Goal: Information Seeking & Learning: Learn about a topic

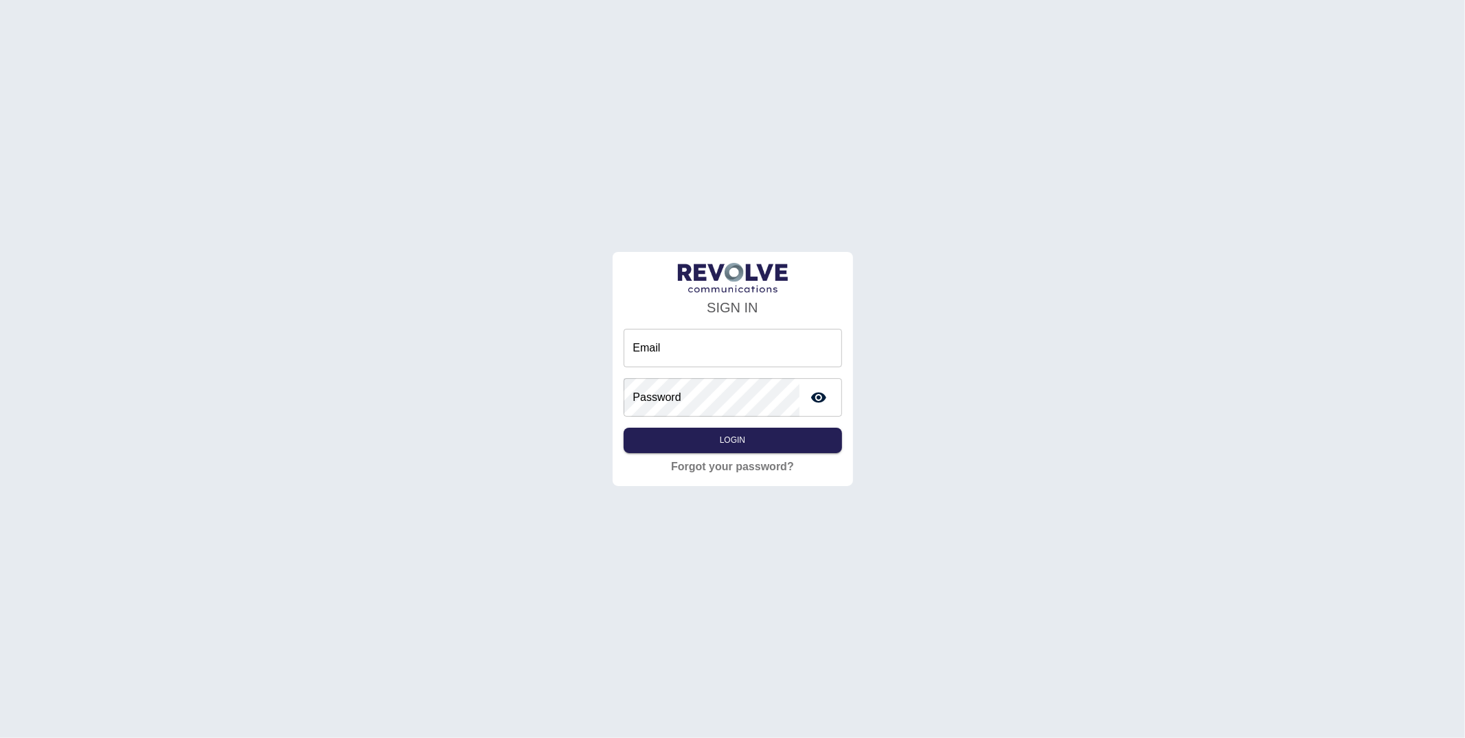
click at [657, 339] on input "Email" at bounding box center [732, 348] width 218 height 38
type input "**********"
click at [768, 439] on button "Login" at bounding box center [732, 440] width 218 height 25
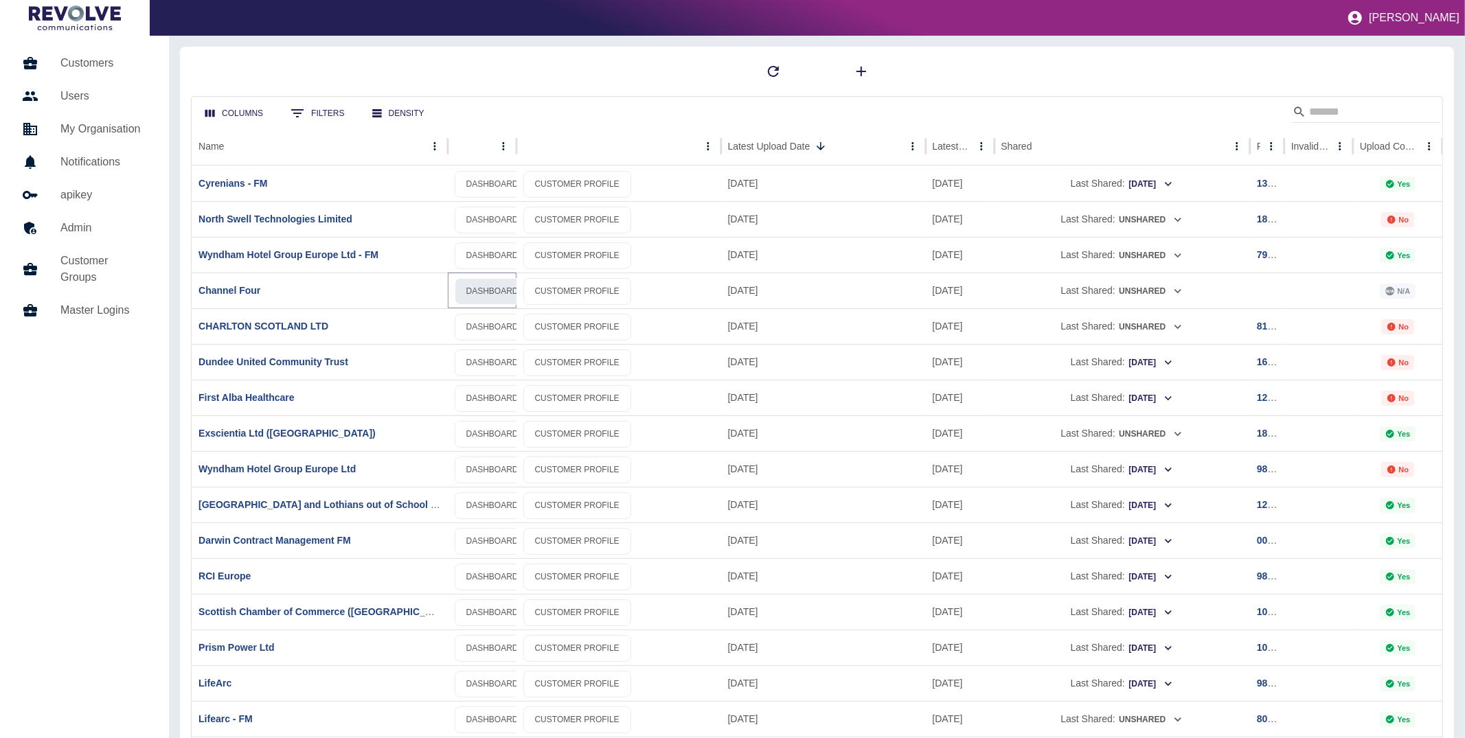
click at [476, 288] on link "DASHBOARD" at bounding box center [493, 291] width 76 height 27
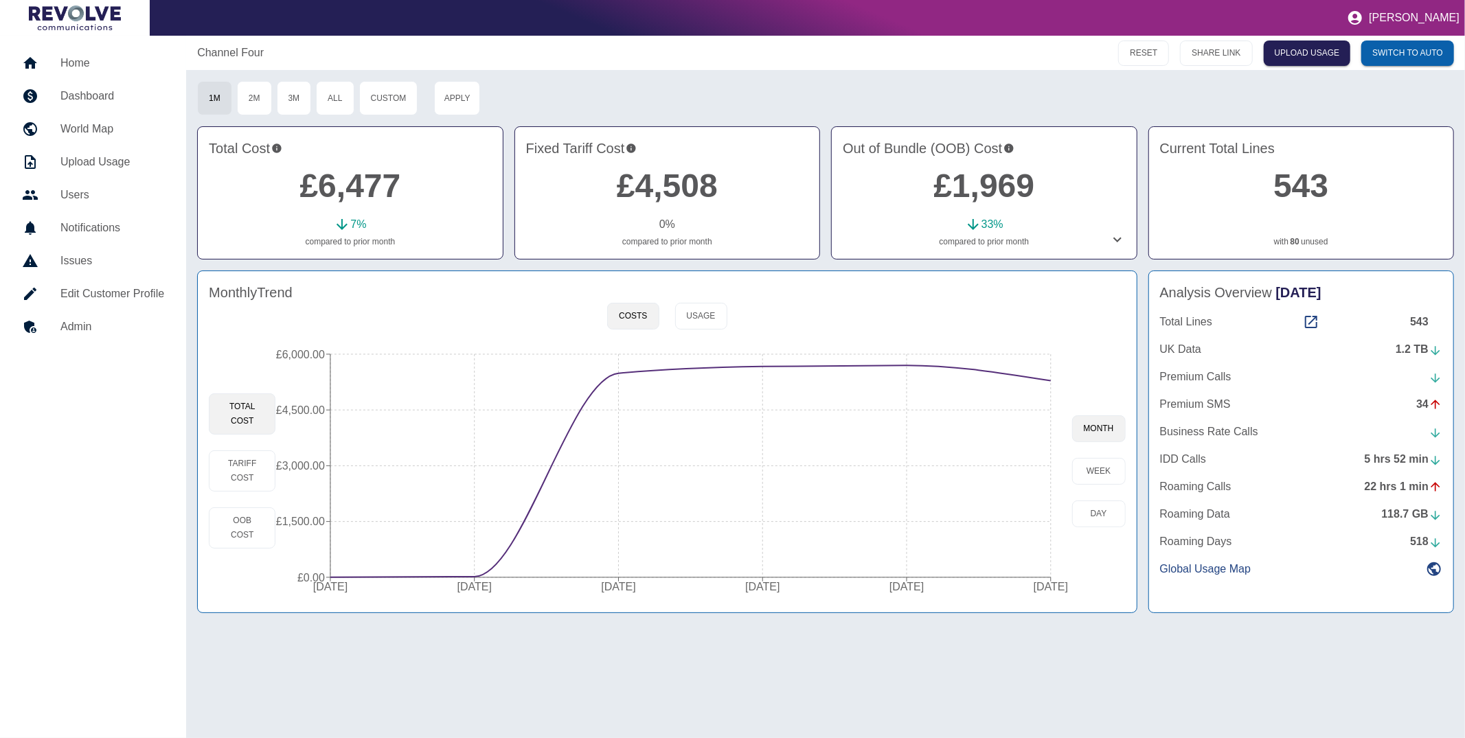
click at [1119, 243] on icon at bounding box center [1117, 239] width 16 height 16
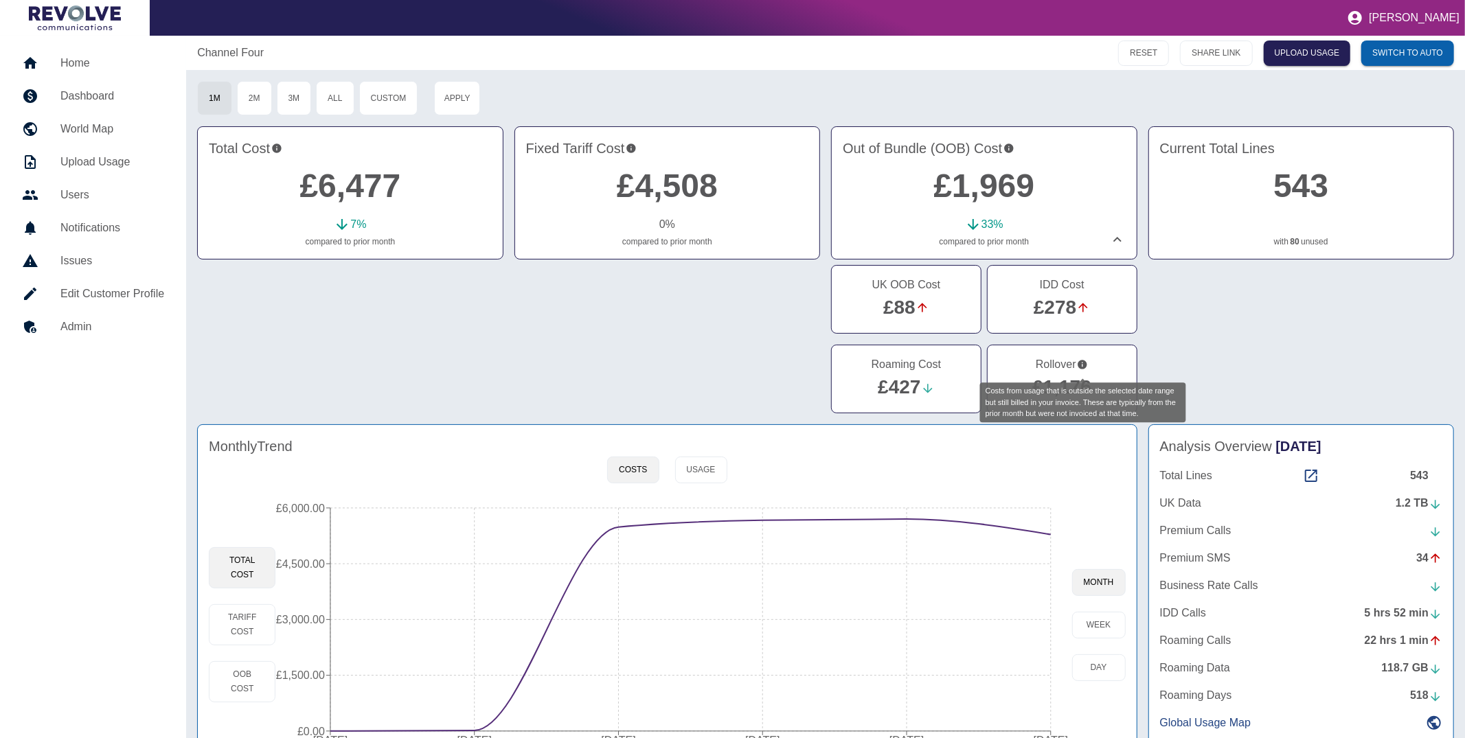
click at [1081, 363] on icon "Costs from usage that is outside the selected date range but still billed in yo…" at bounding box center [1082, 364] width 9 height 9
click at [716, 468] on button "Usage" at bounding box center [701, 470] width 52 height 27
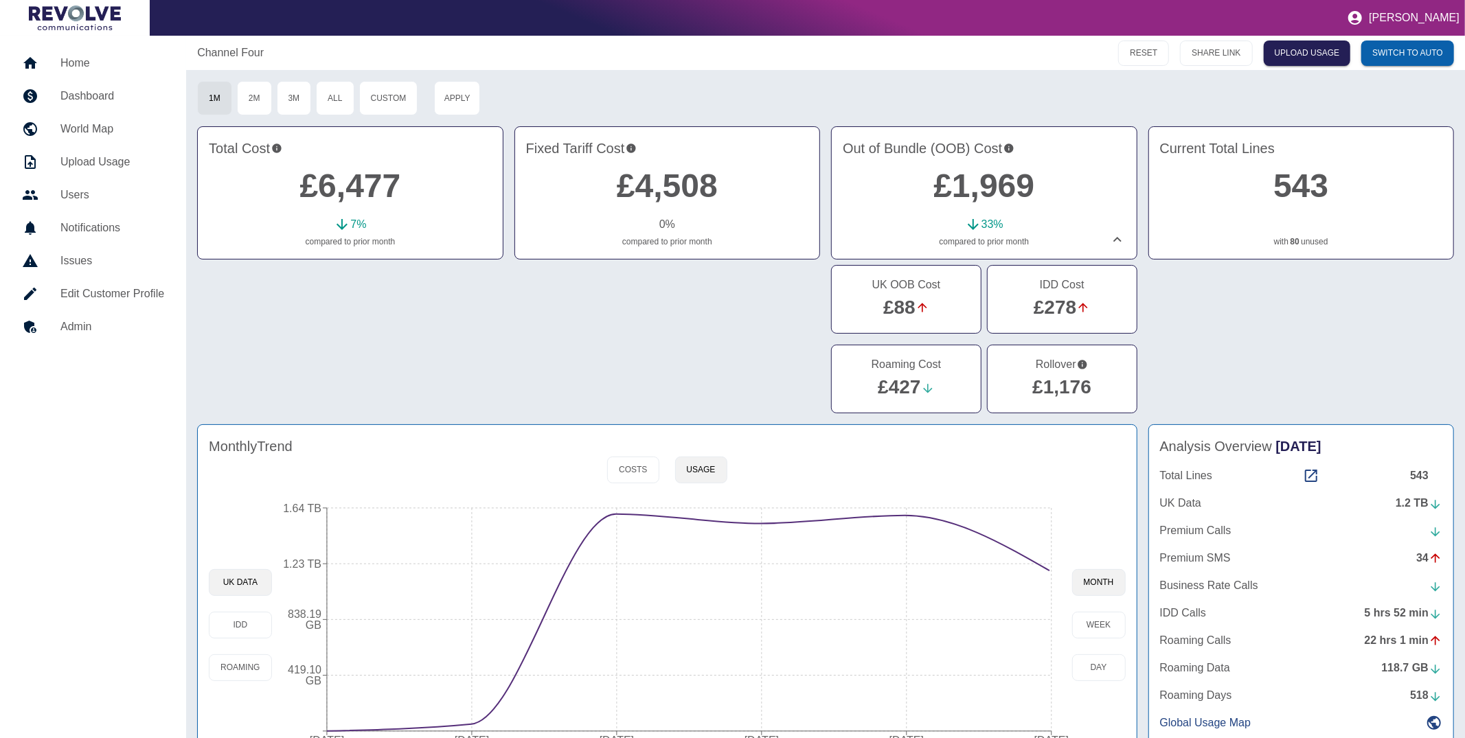
scroll to position [39, 0]
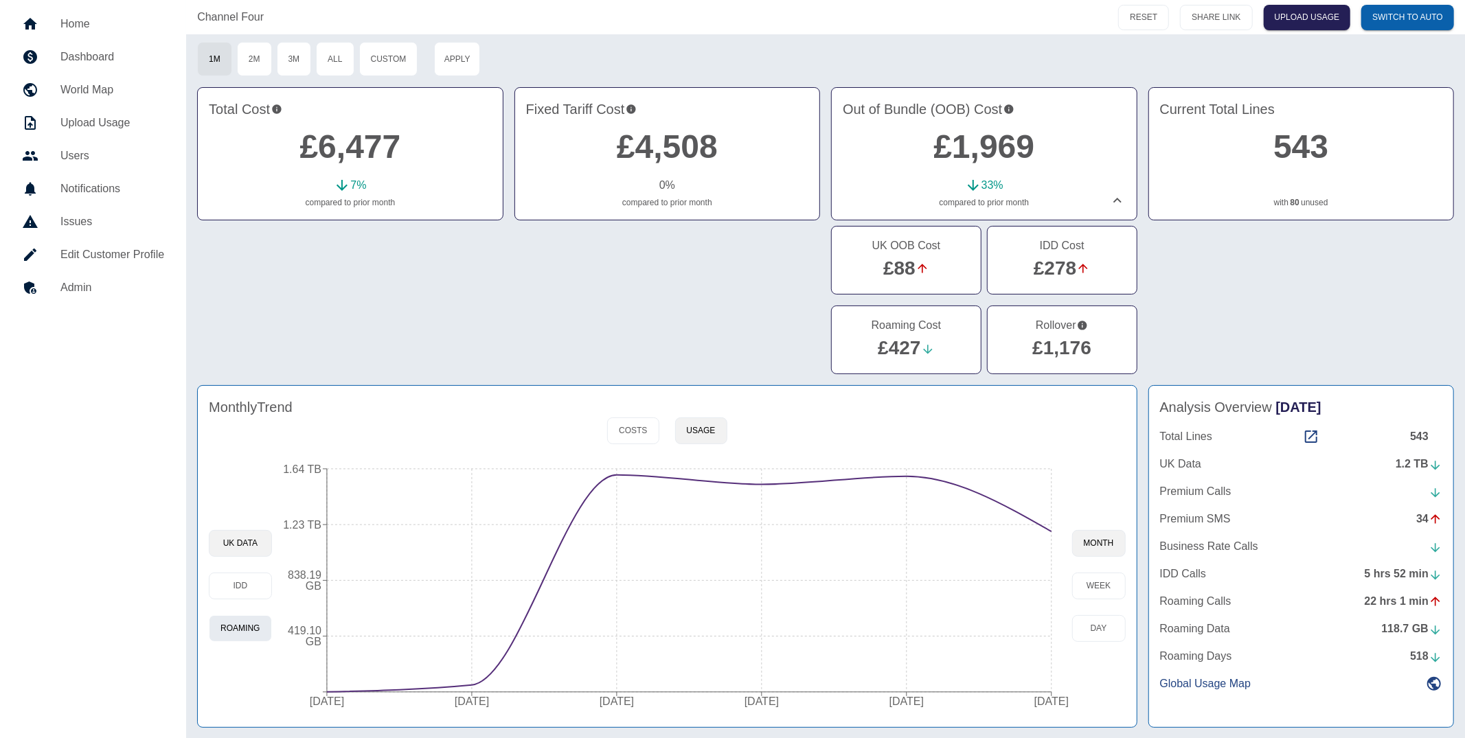
click at [227, 637] on button "Roaming" at bounding box center [240, 628] width 62 height 27
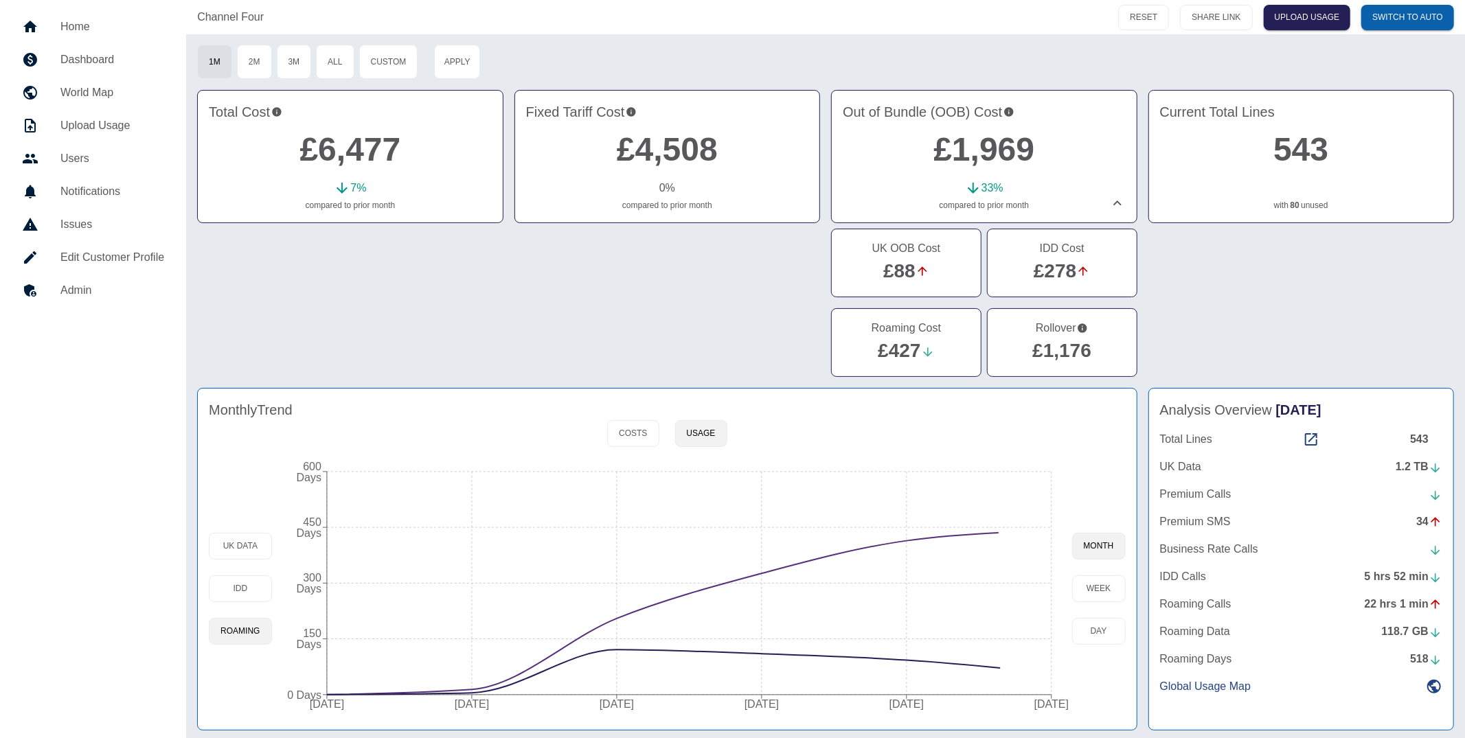
scroll to position [39, 0]
drag, startPoint x: 638, startPoint y: 435, endPoint x: 643, endPoint y: 422, distance: 13.9
click at [638, 431] on button "Costs" at bounding box center [632, 430] width 51 height 27
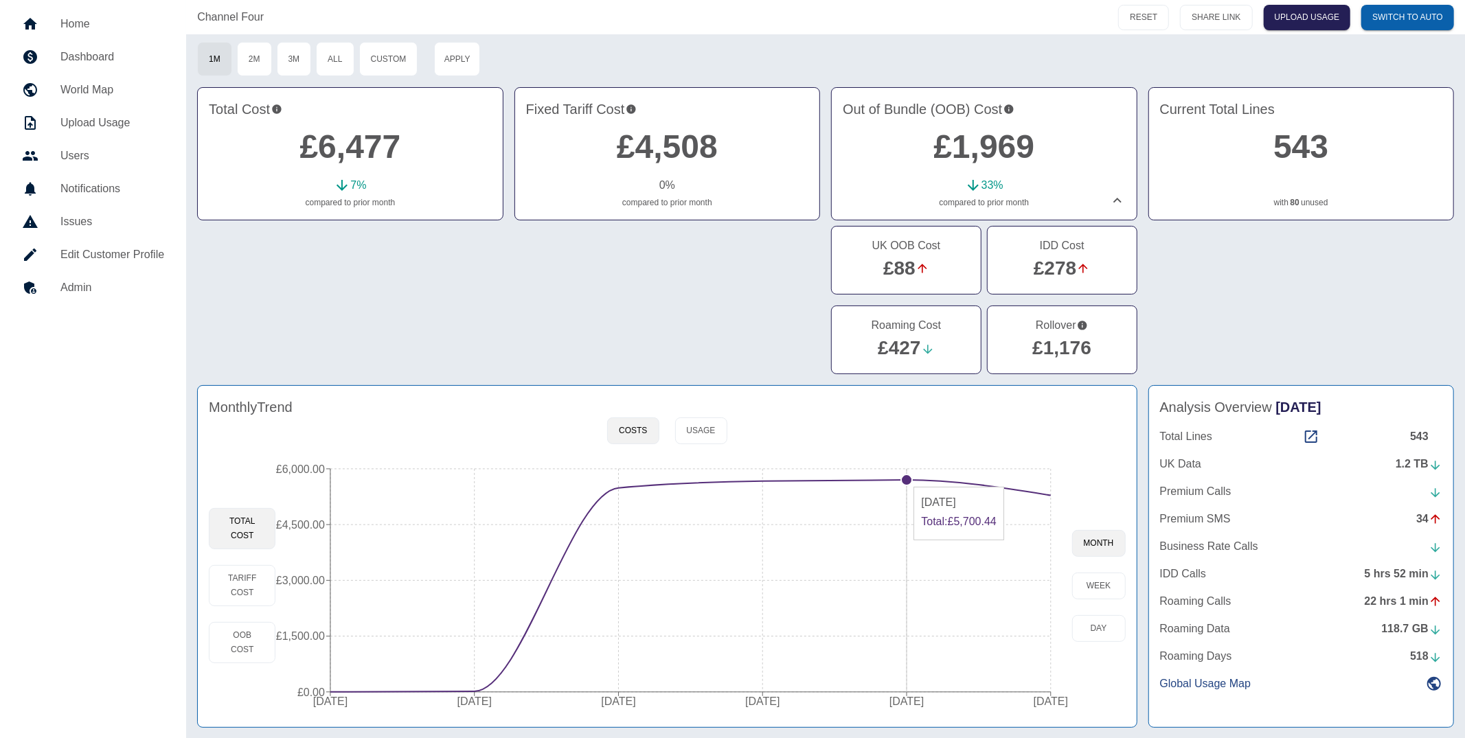
click at [906, 480] on circle at bounding box center [906, 479] width 11 height 11
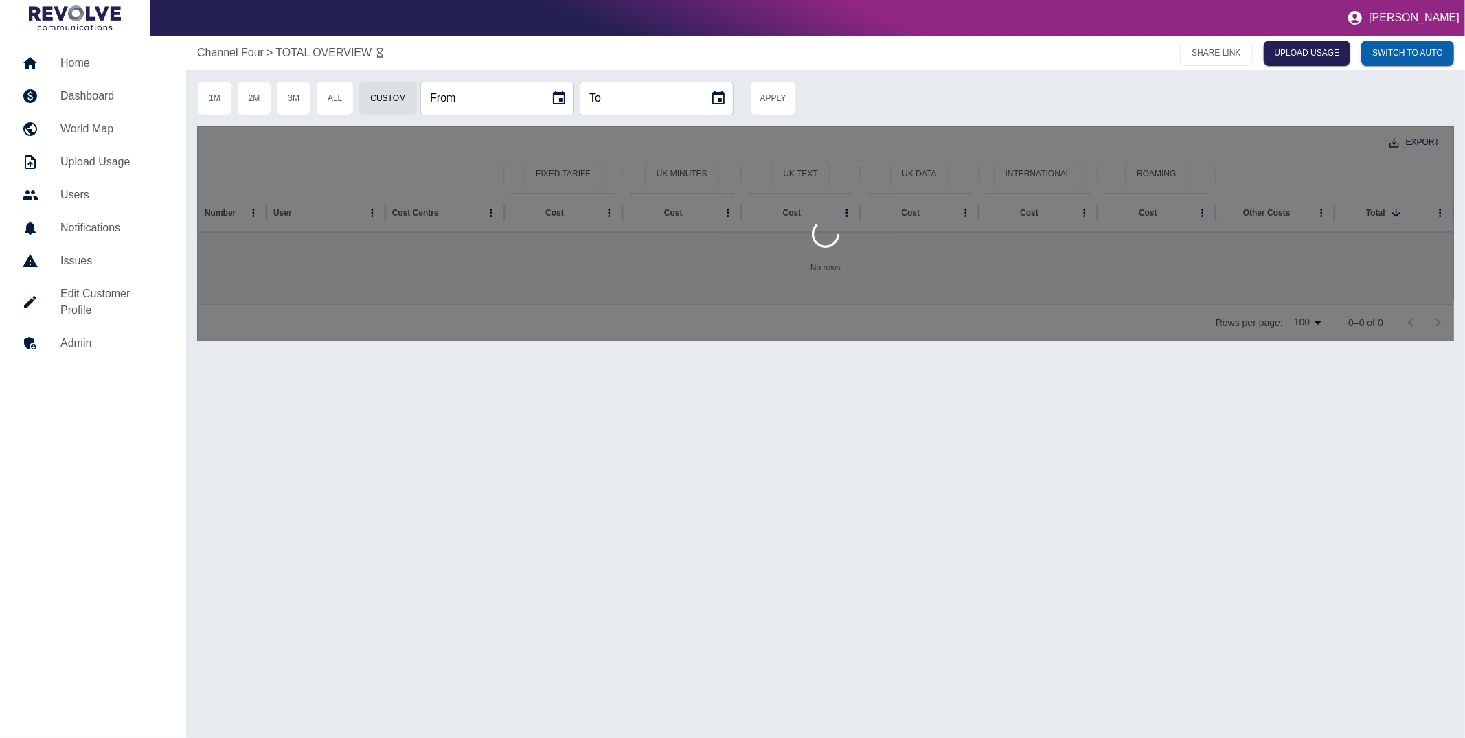
type input "**********"
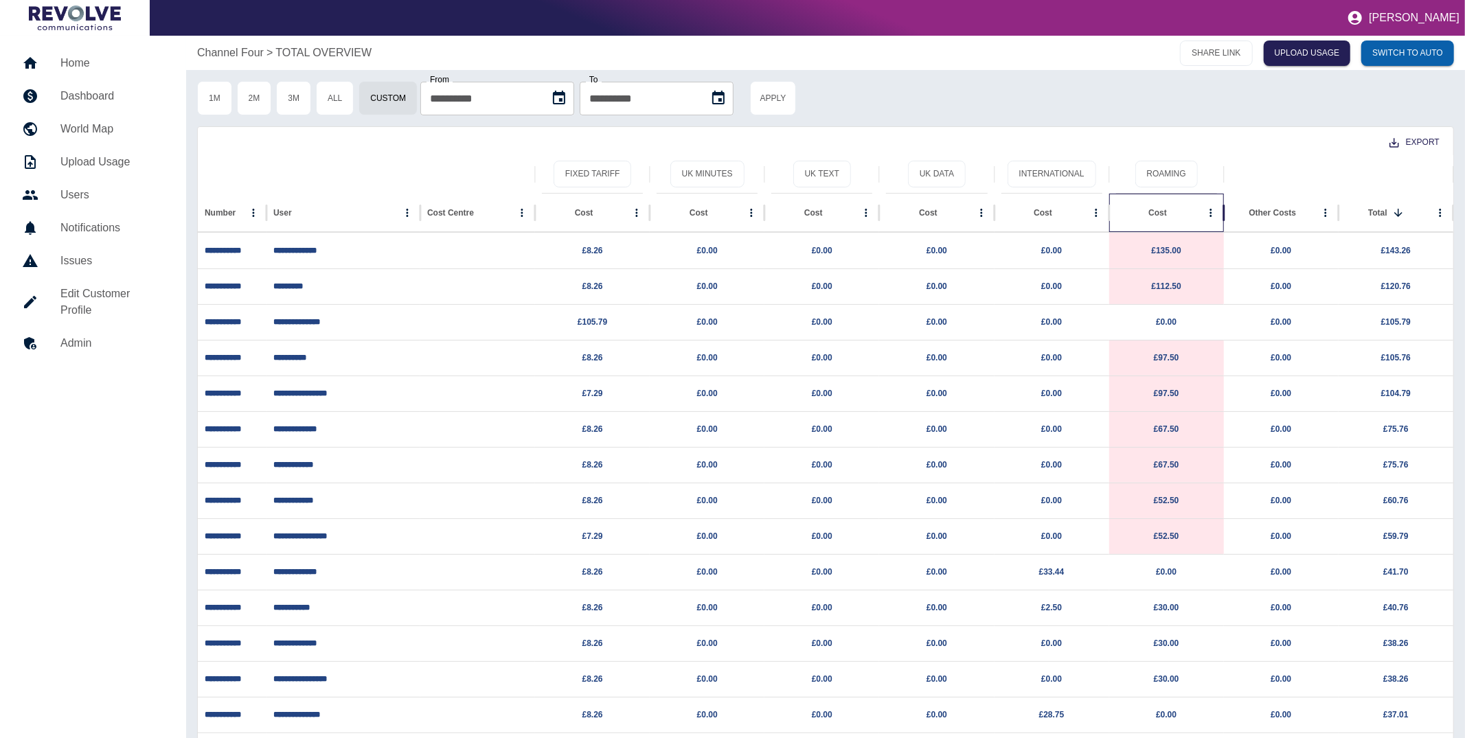
click at [1156, 212] on div "Cost" at bounding box center [1157, 213] width 19 height 10
click at [1166, 212] on icon "Sort" at bounding box center [1168, 212] width 12 height 12
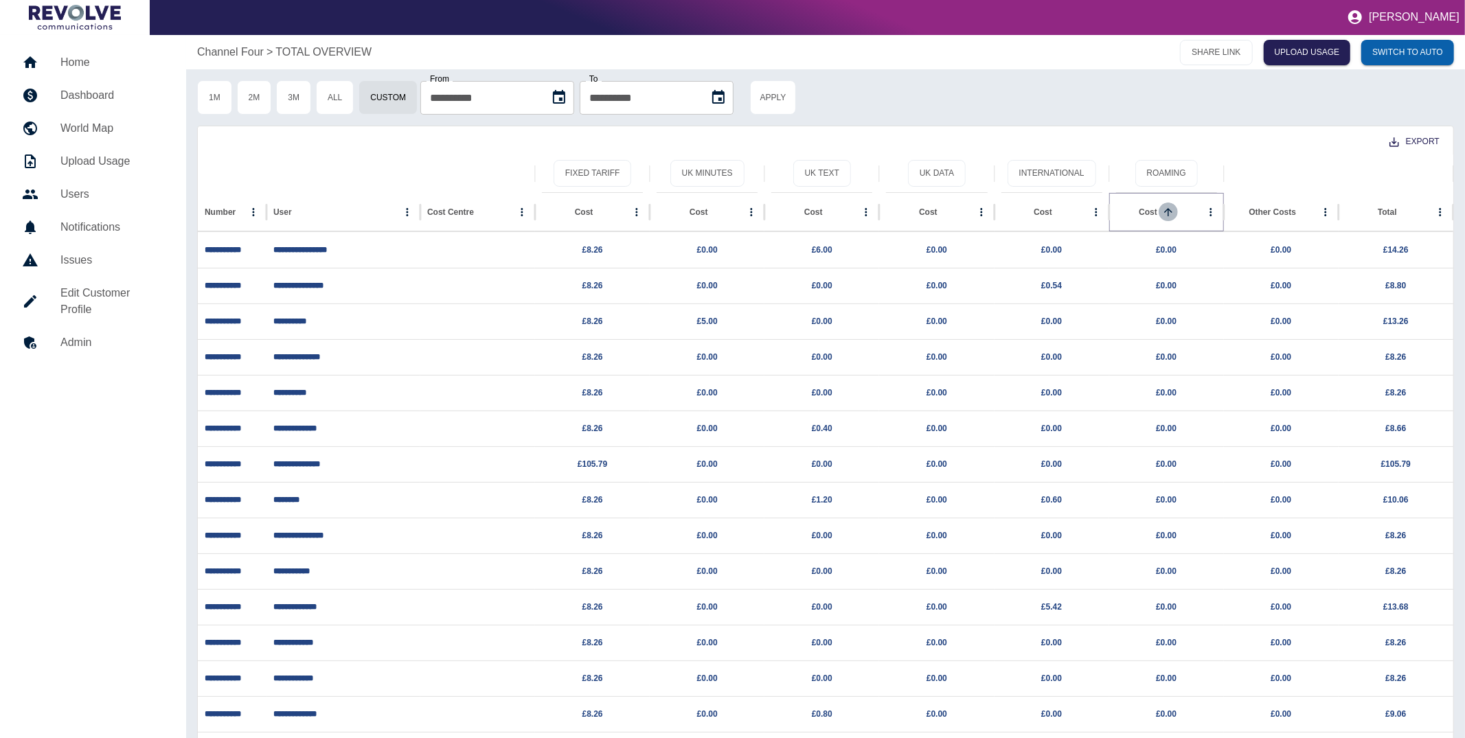
click at [1166, 212] on icon "Sort" at bounding box center [1168, 212] width 12 height 12
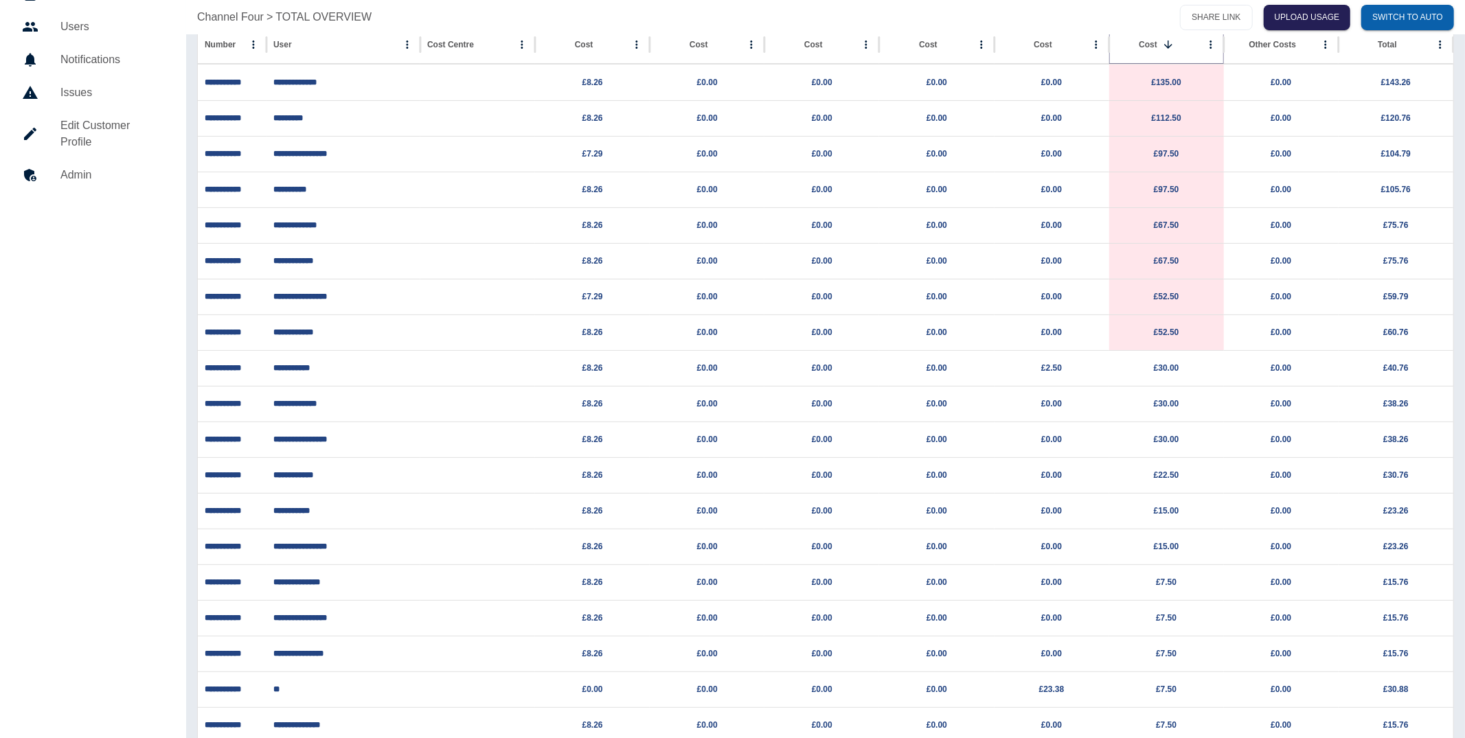
scroll to position [0, 0]
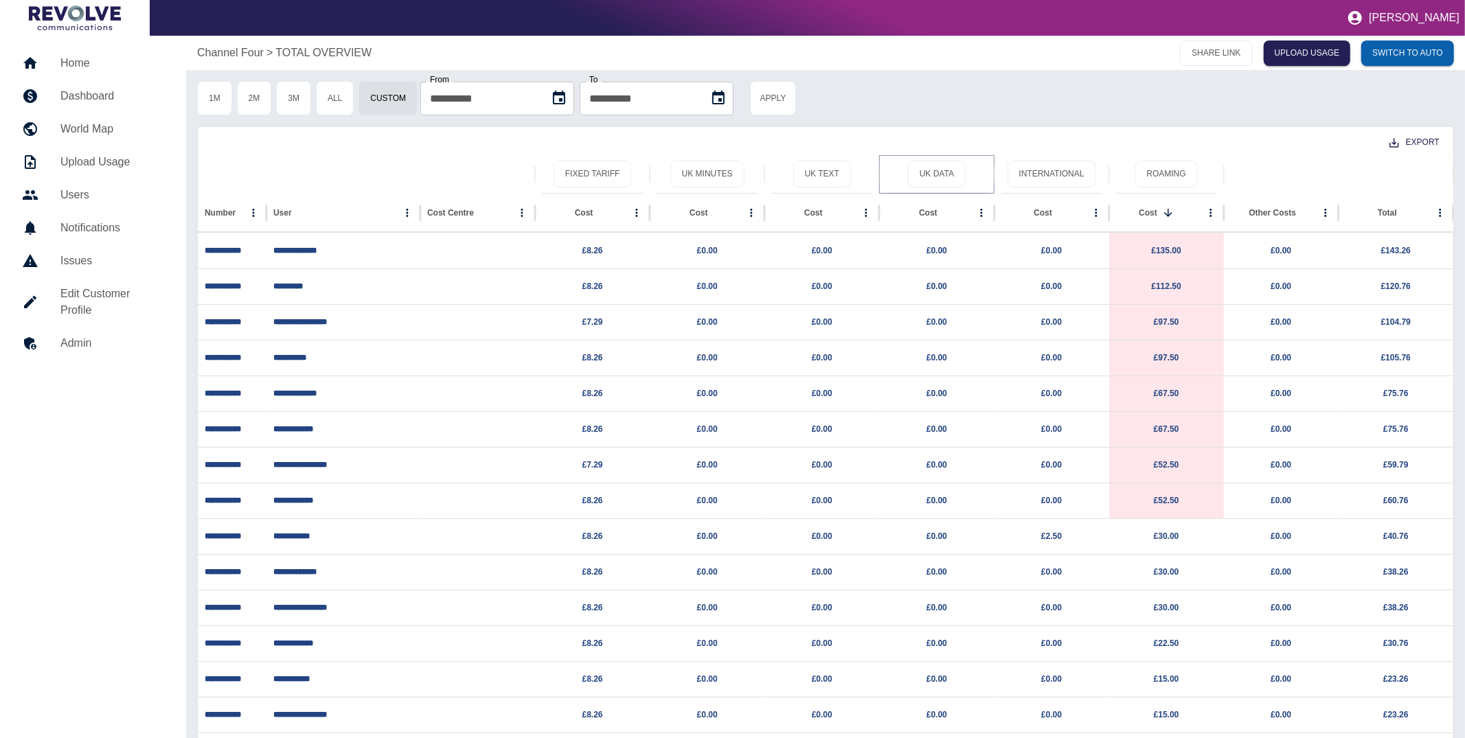
click at [948, 191] on div "UK Data" at bounding box center [936, 174] width 101 height 38
click at [947, 181] on button "UK Data" at bounding box center [937, 174] width 58 height 27
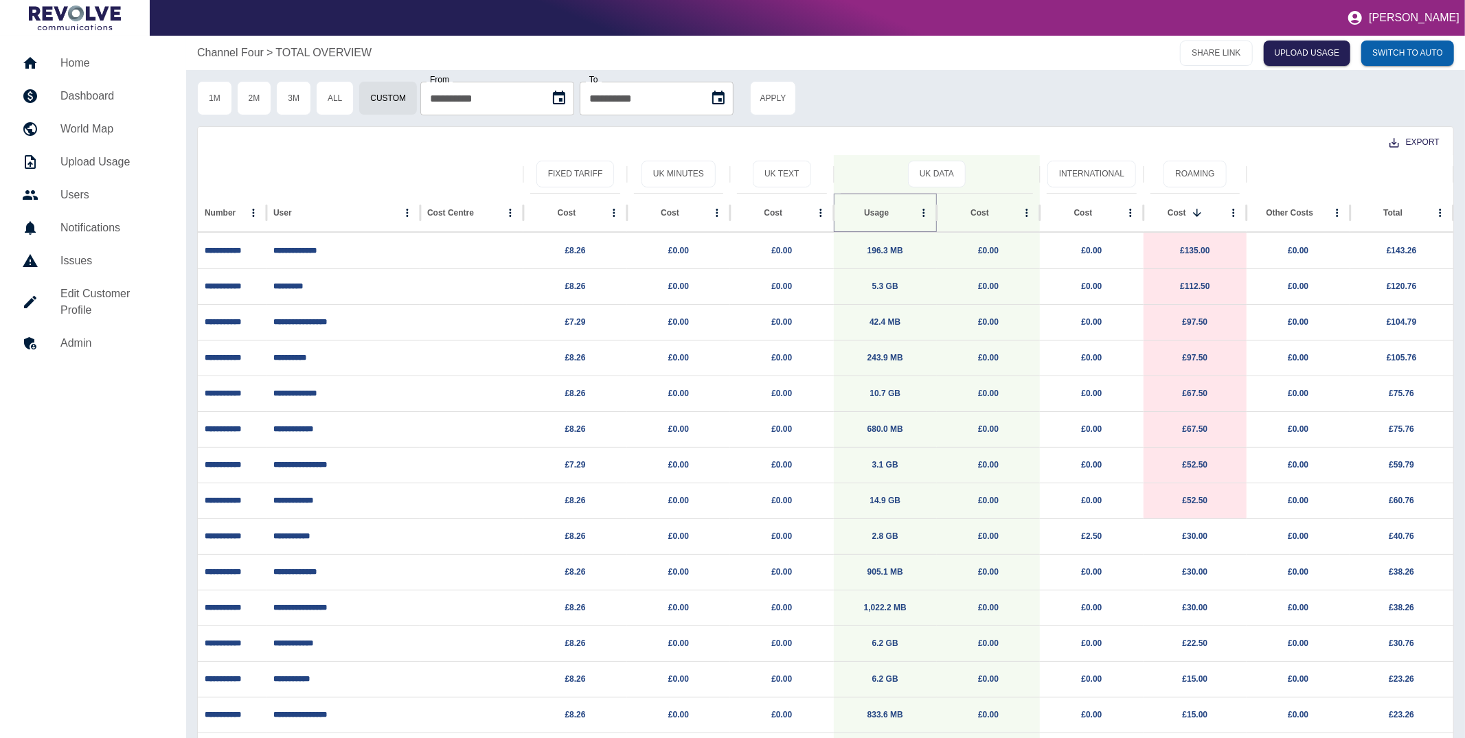
click at [893, 217] on icon "Sort" at bounding box center [899, 213] width 12 height 12
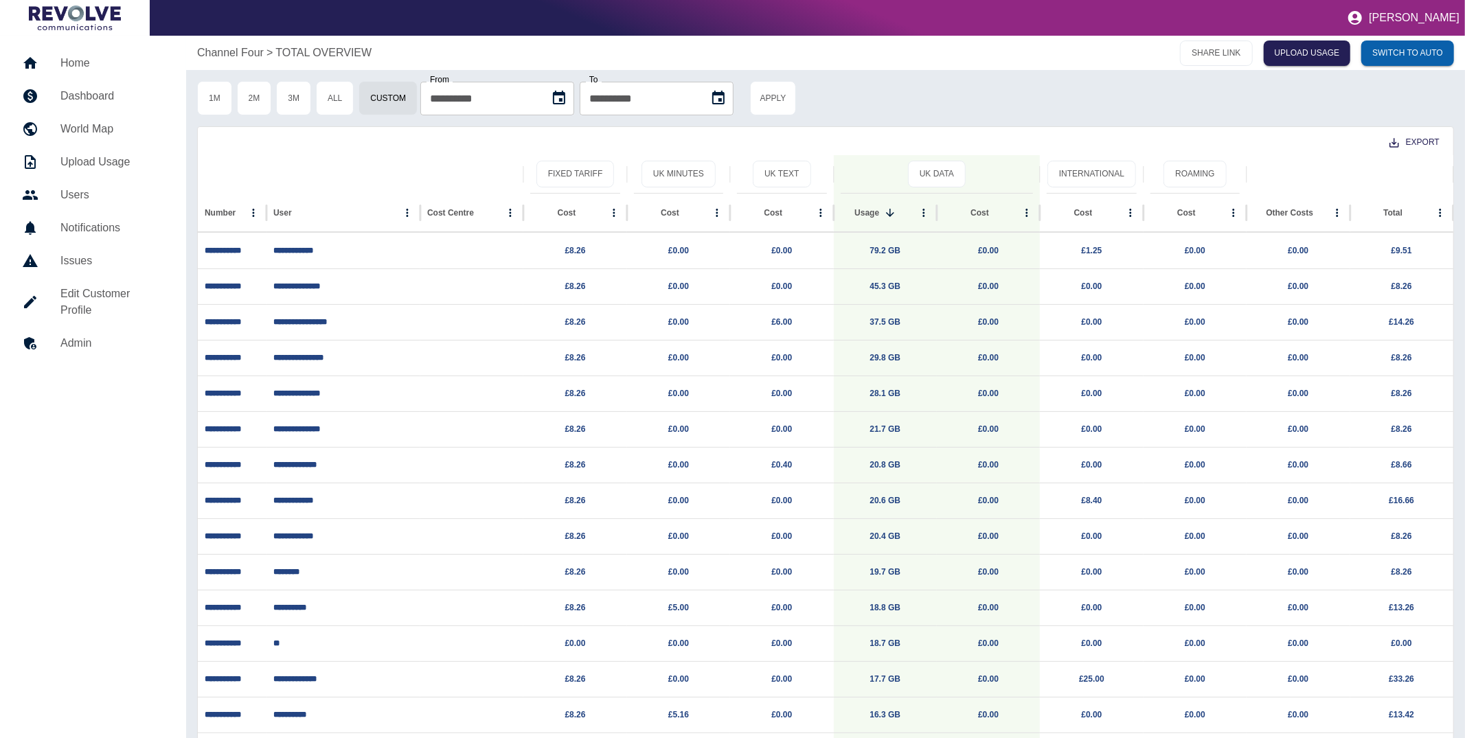
click at [245, 54] on p "Channel Four" at bounding box center [230, 53] width 67 height 16
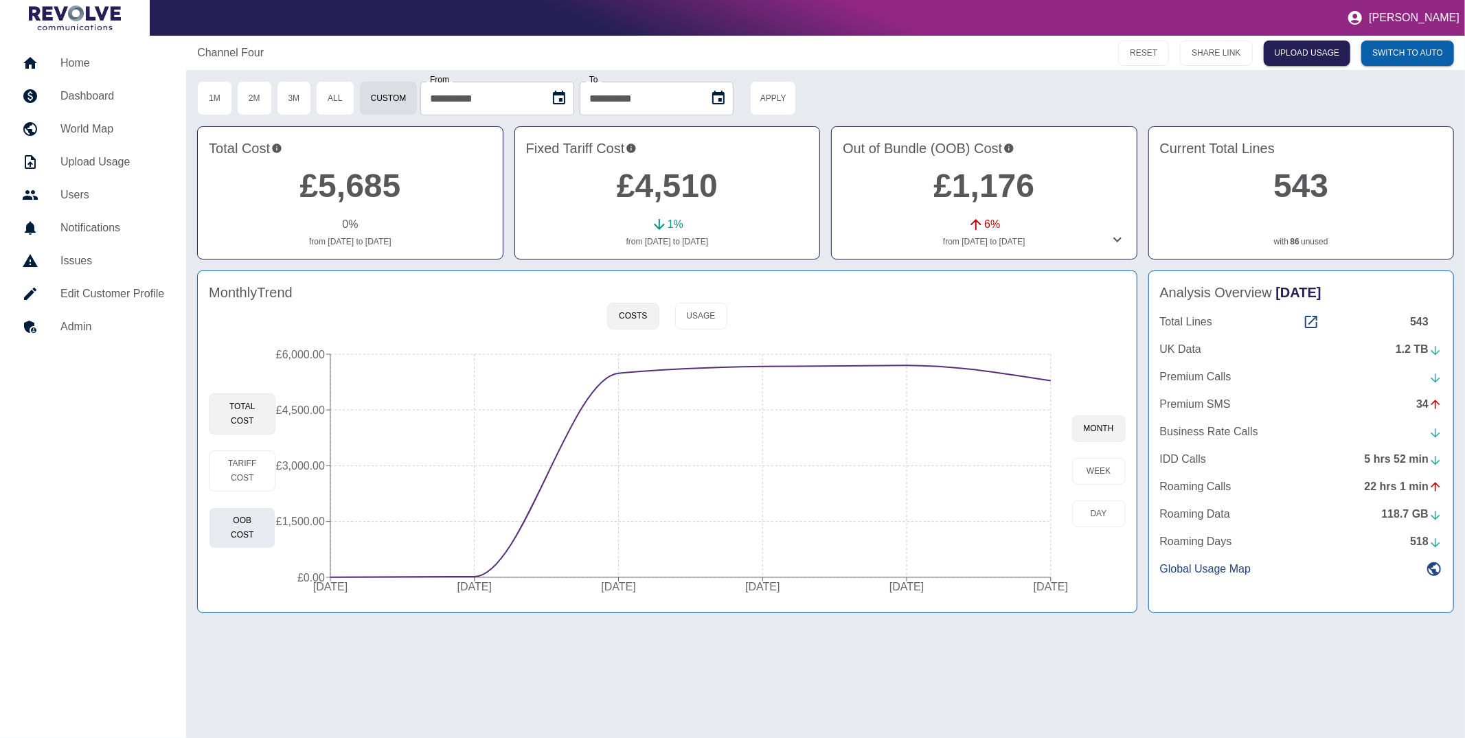
click at [227, 542] on button "OOB Cost" at bounding box center [242, 527] width 67 height 41
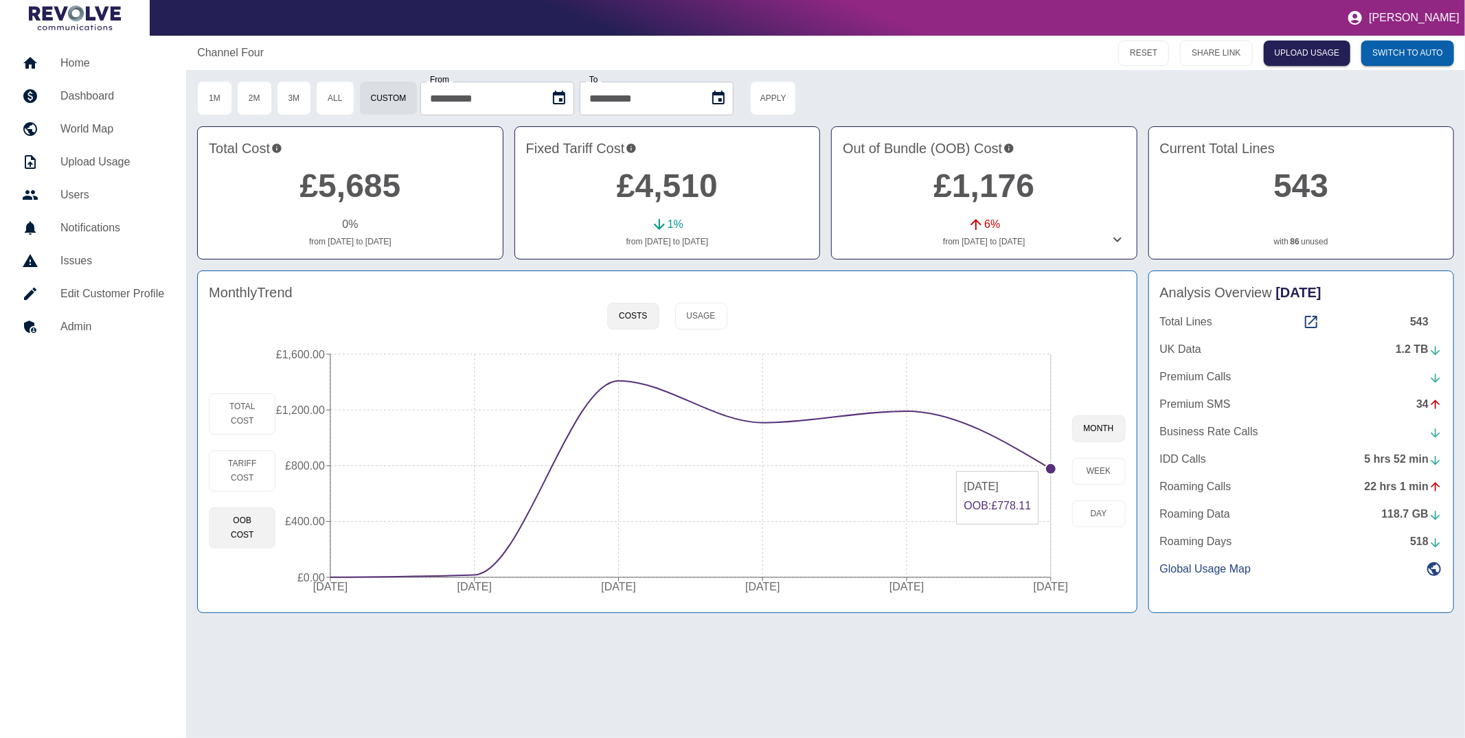
click at [1050, 464] on circle at bounding box center [1050, 468] width 11 height 11
type input "**********"
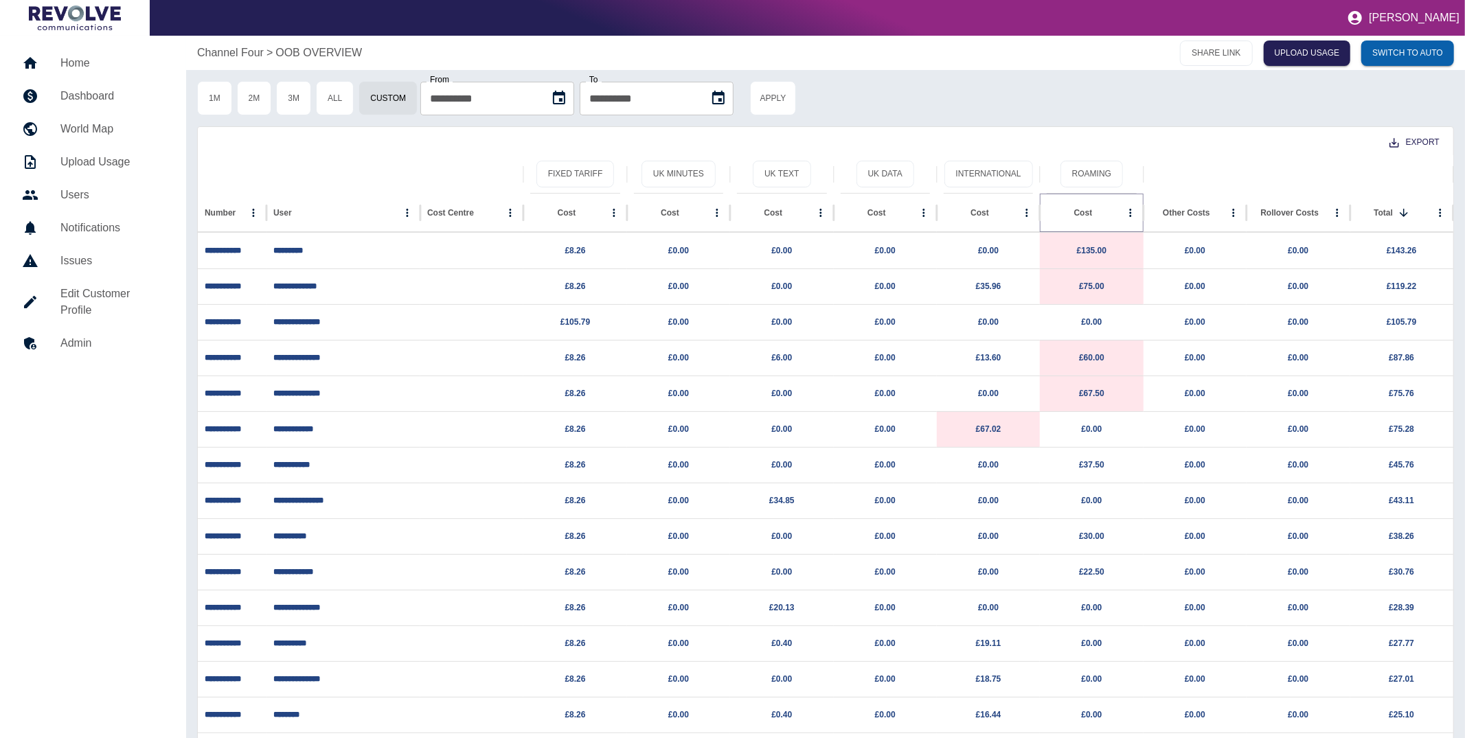
click at [1093, 213] on button "Sort" at bounding box center [1102, 212] width 19 height 19
click at [1084, 250] on link "£135.00" at bounding box center [1092, 251] width 30 height 10
click at [218, 51] on p "Channel Four" at bounding box center [230, 53] width 67 height 16
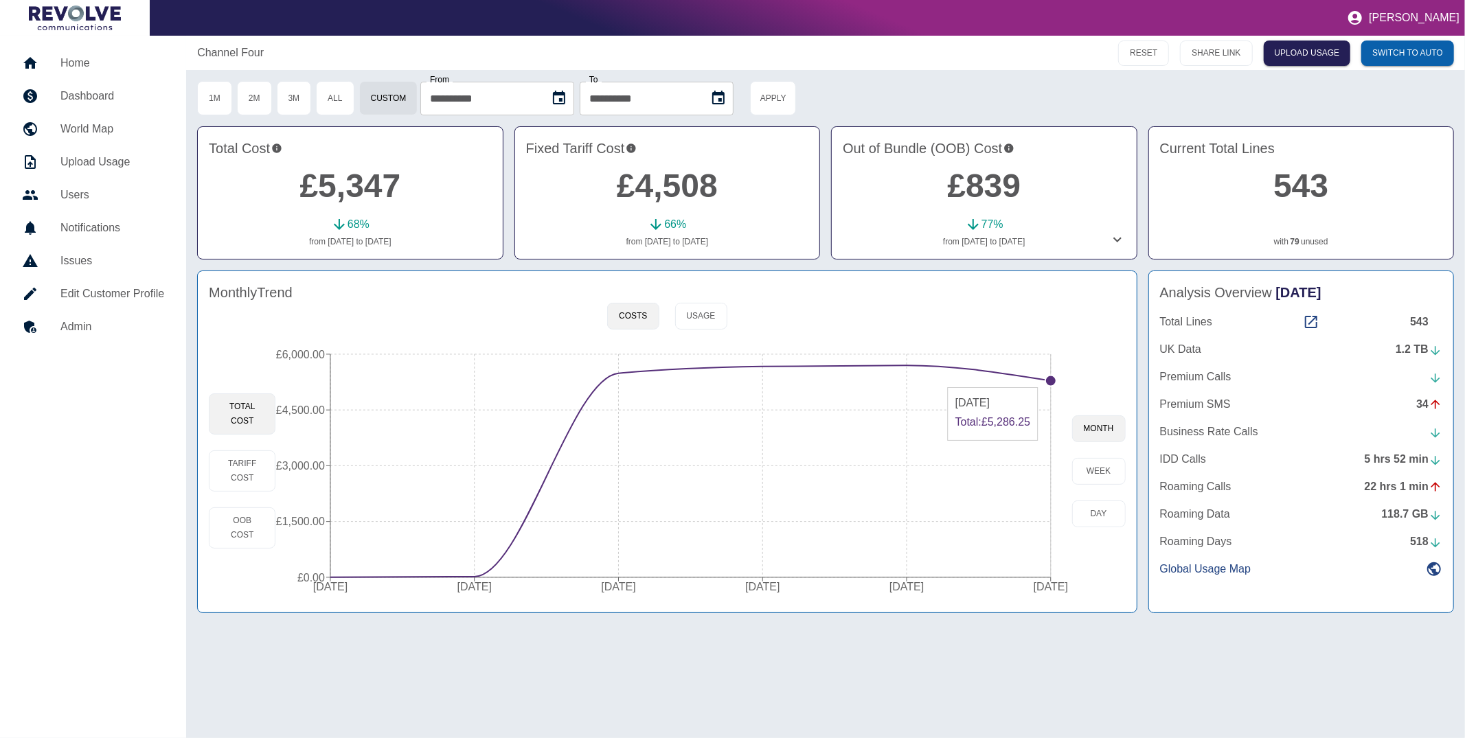
click at [1048, 380] on circle at bounding box center [1050, 381] width 11 height 11
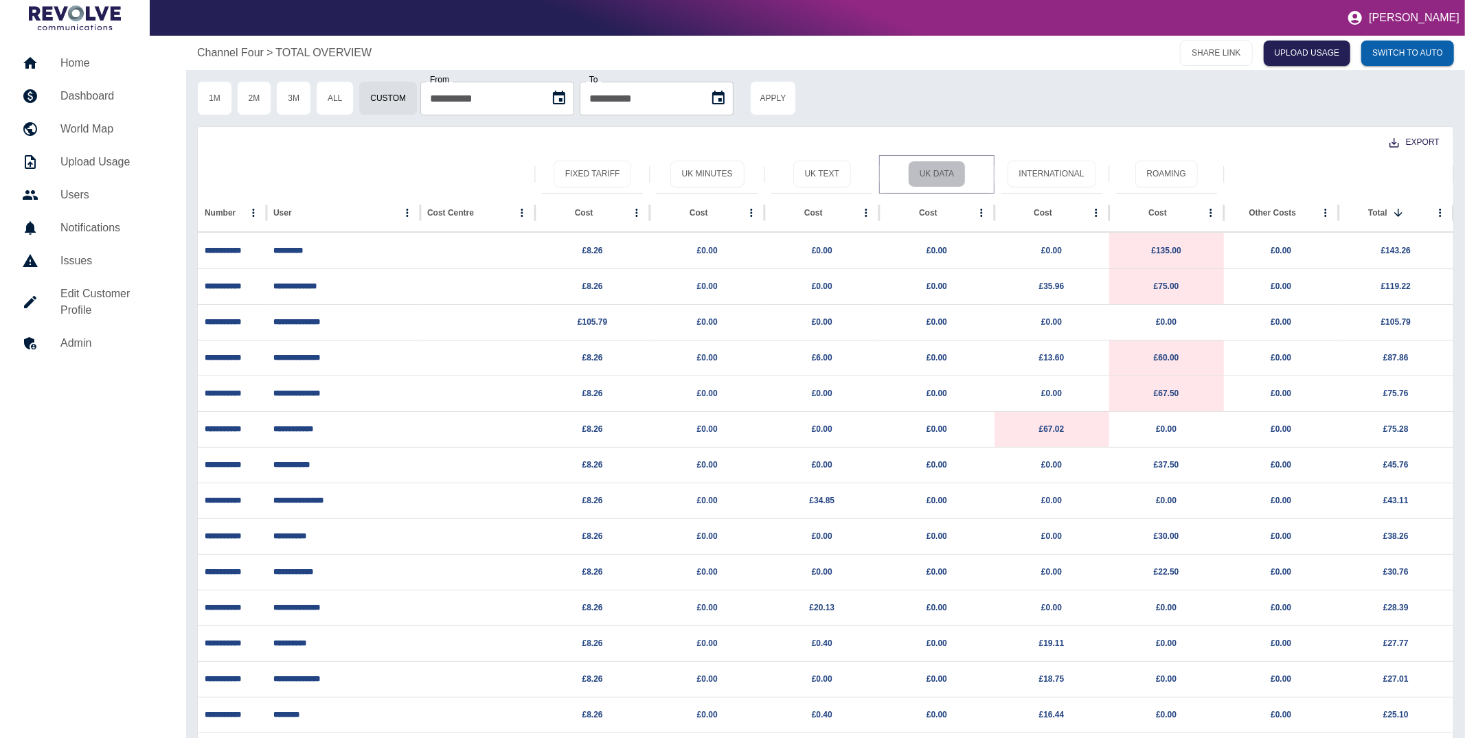
click at [915, 175] on button "UK Data" at bounding box center [937, 174] width 58 height 27
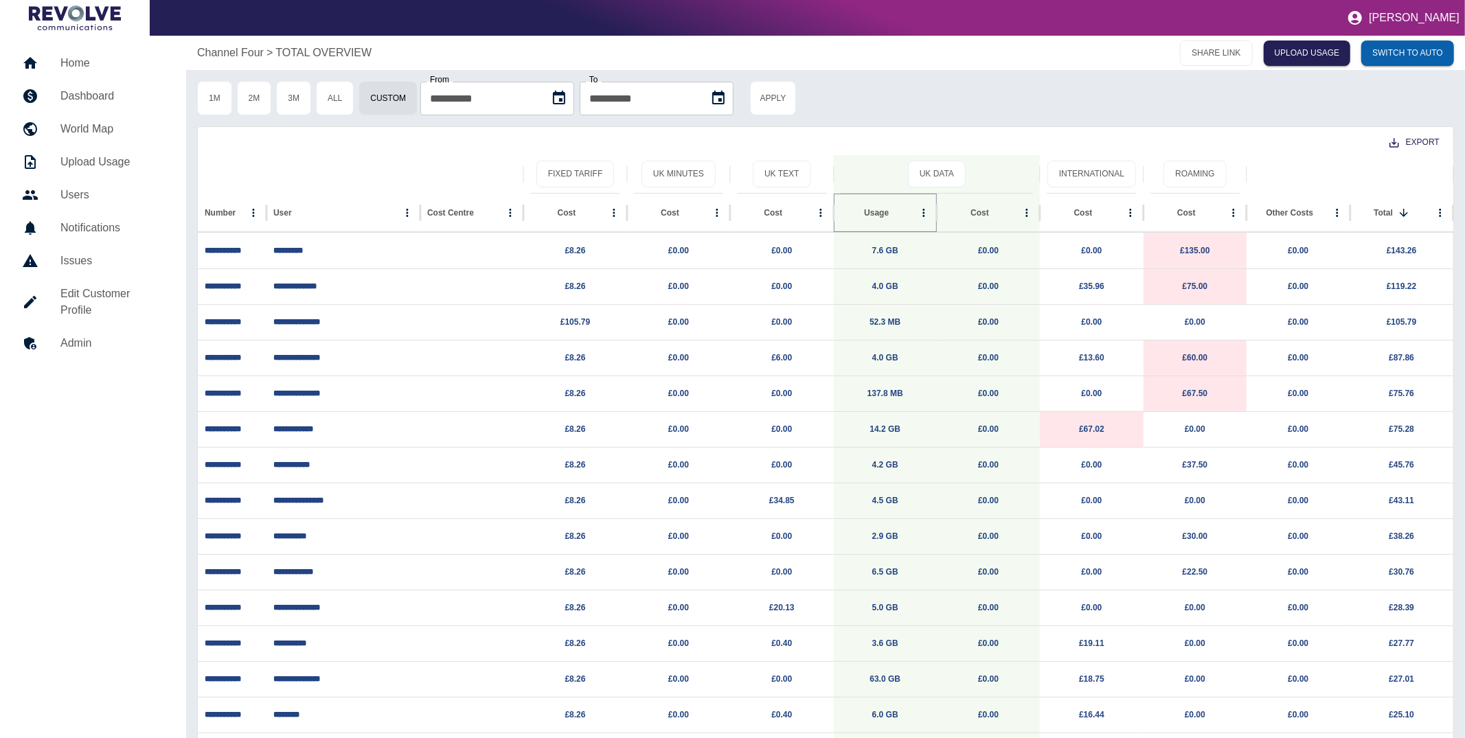
click at [895, 212] on icon "Sort" at bounding box center [899, 213] width 8 height 8
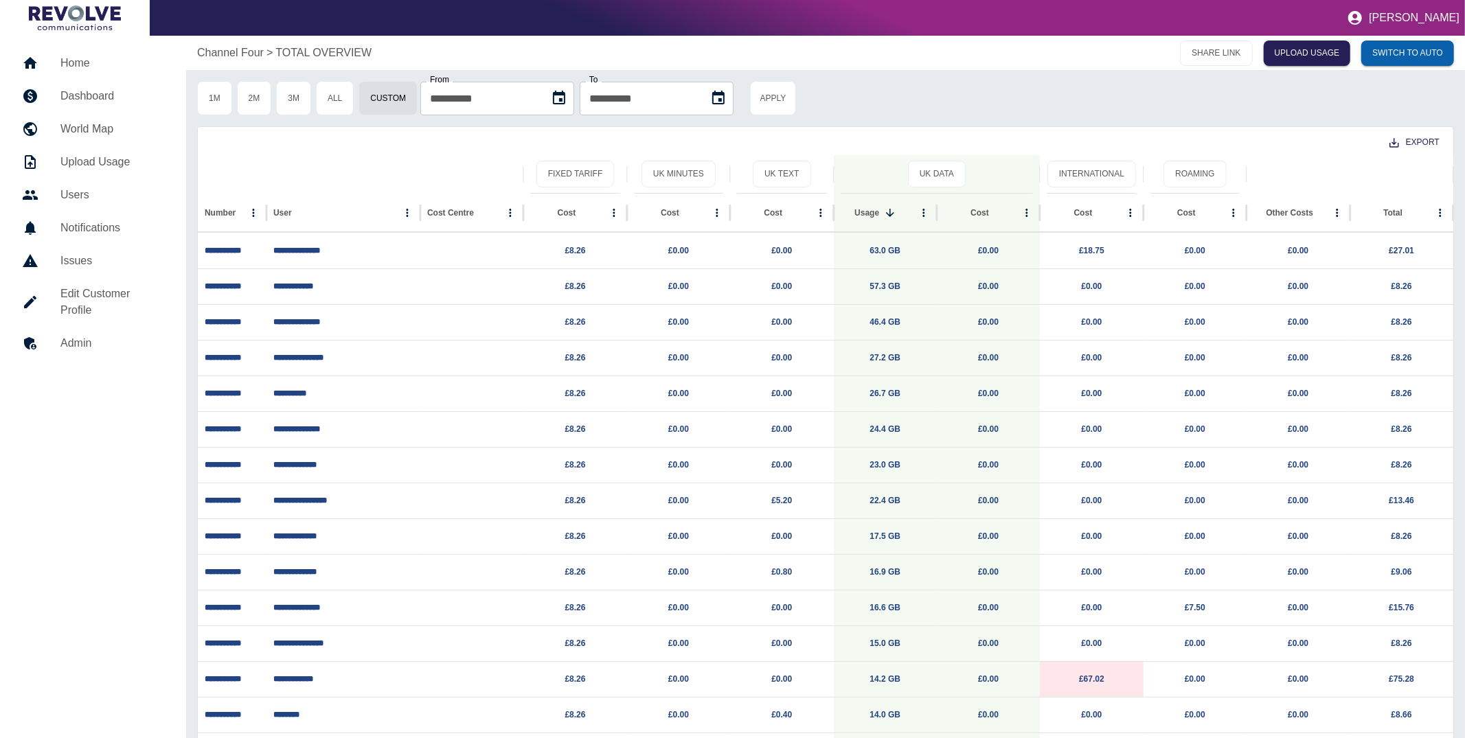
click at [239, 57] on p "Channel Four" at bounding box center [230, 53] width 67 height 16
